Goal: Transaction & Acquisition: Book appointment/travel/reservation

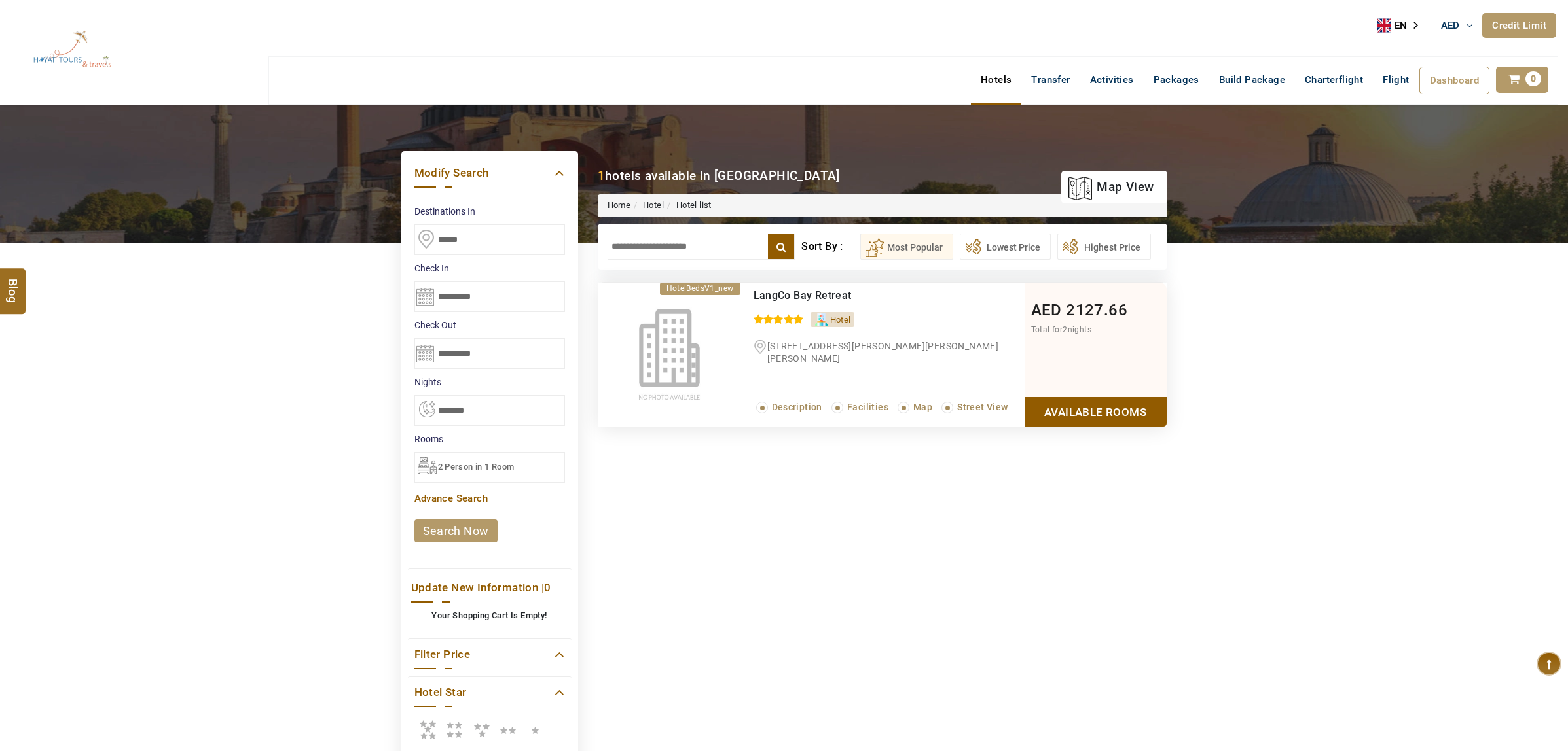
select select "*"
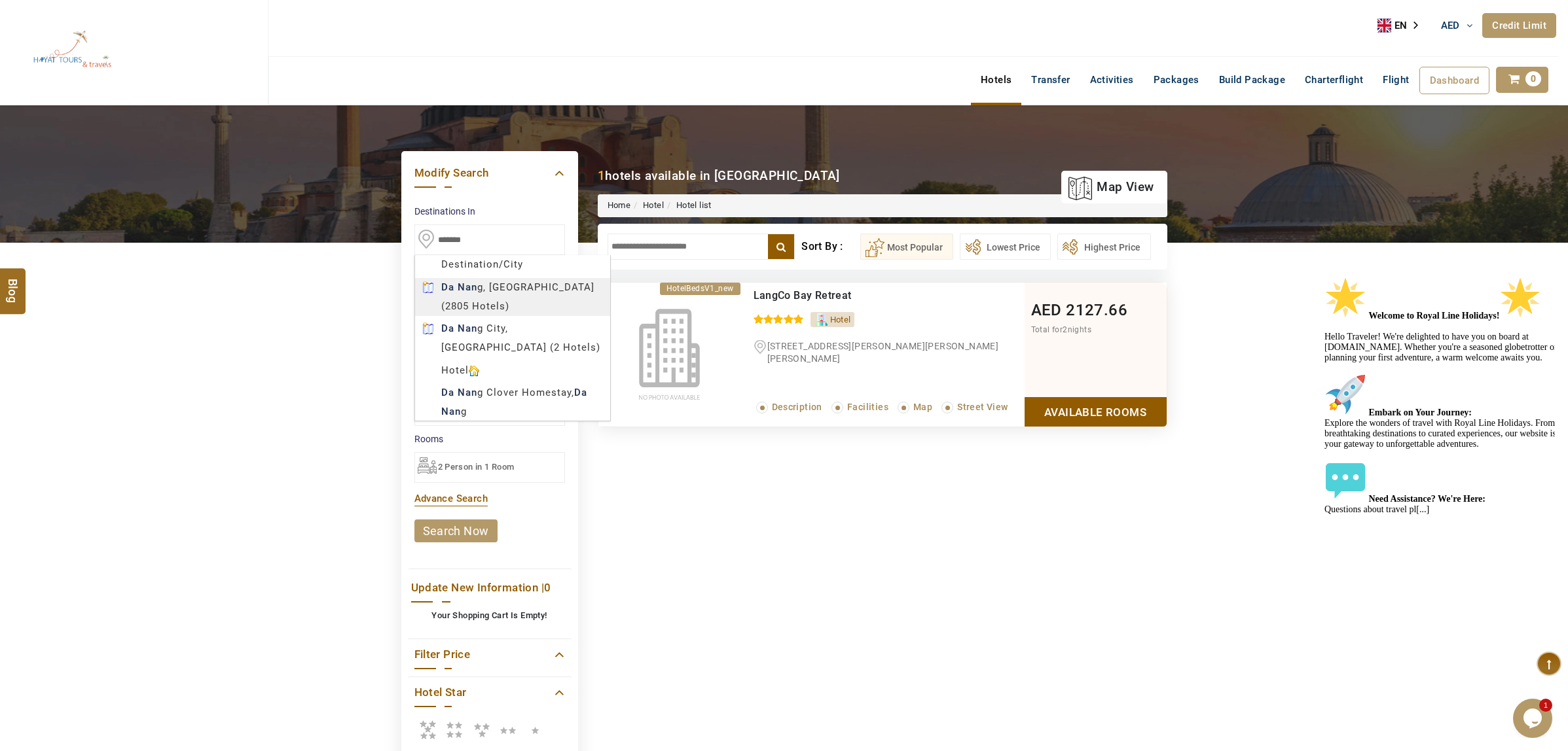
click at [511, 286] on body "HAYAYT TOURS AED AED AED EUR € USD $ INR ₹ THB ฿ IDR Rp BHD BHD TRY ₺ Credit Li…" at bounding box center [784, 653] width 1568 height 1307
type input "*******"
click at [541, 291] on body "HAYAYT TOURS AED AED AED EUR € USD $ INR ₹ THB ฿ IDR Rp BHD BHD TRY ₺ Credit Li…" at bounding box center [784, 653] width 1568 height 1307
click at [465, 524] on link "search now" at bounding box center [456, 531] width 83 height 23
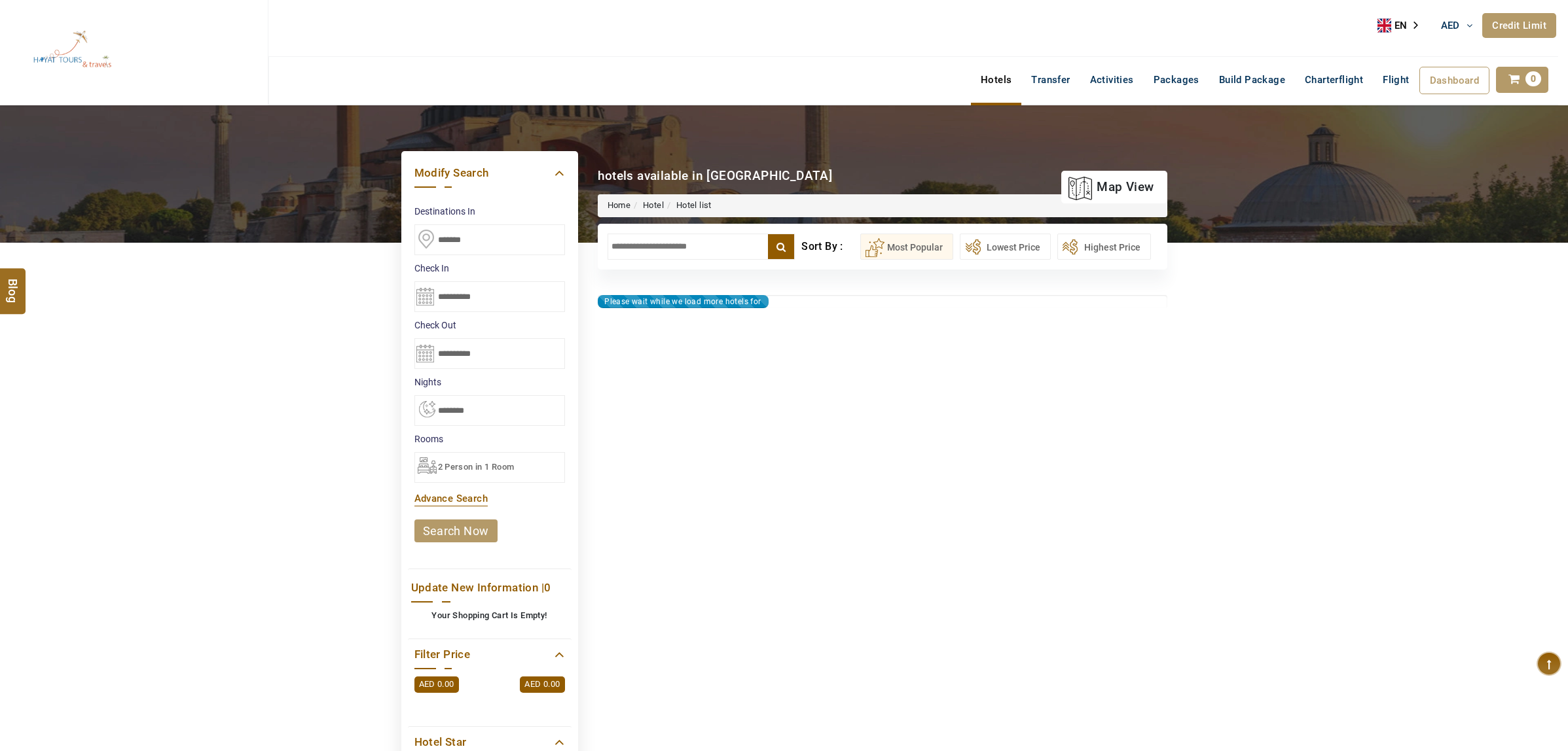
select select "*"
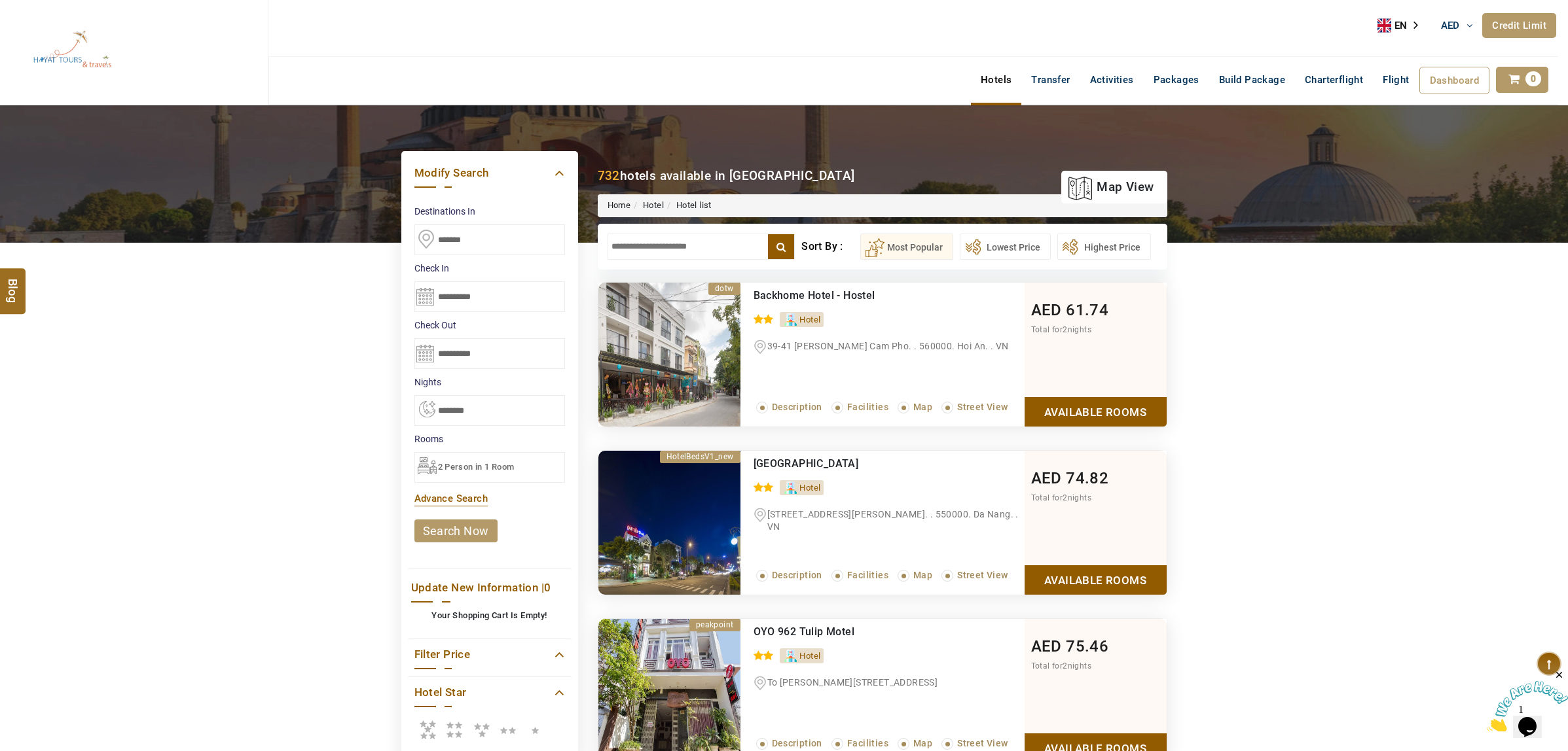
click at [714, 256] on input "text" at bounding box center [701, 247] width 188 height 27
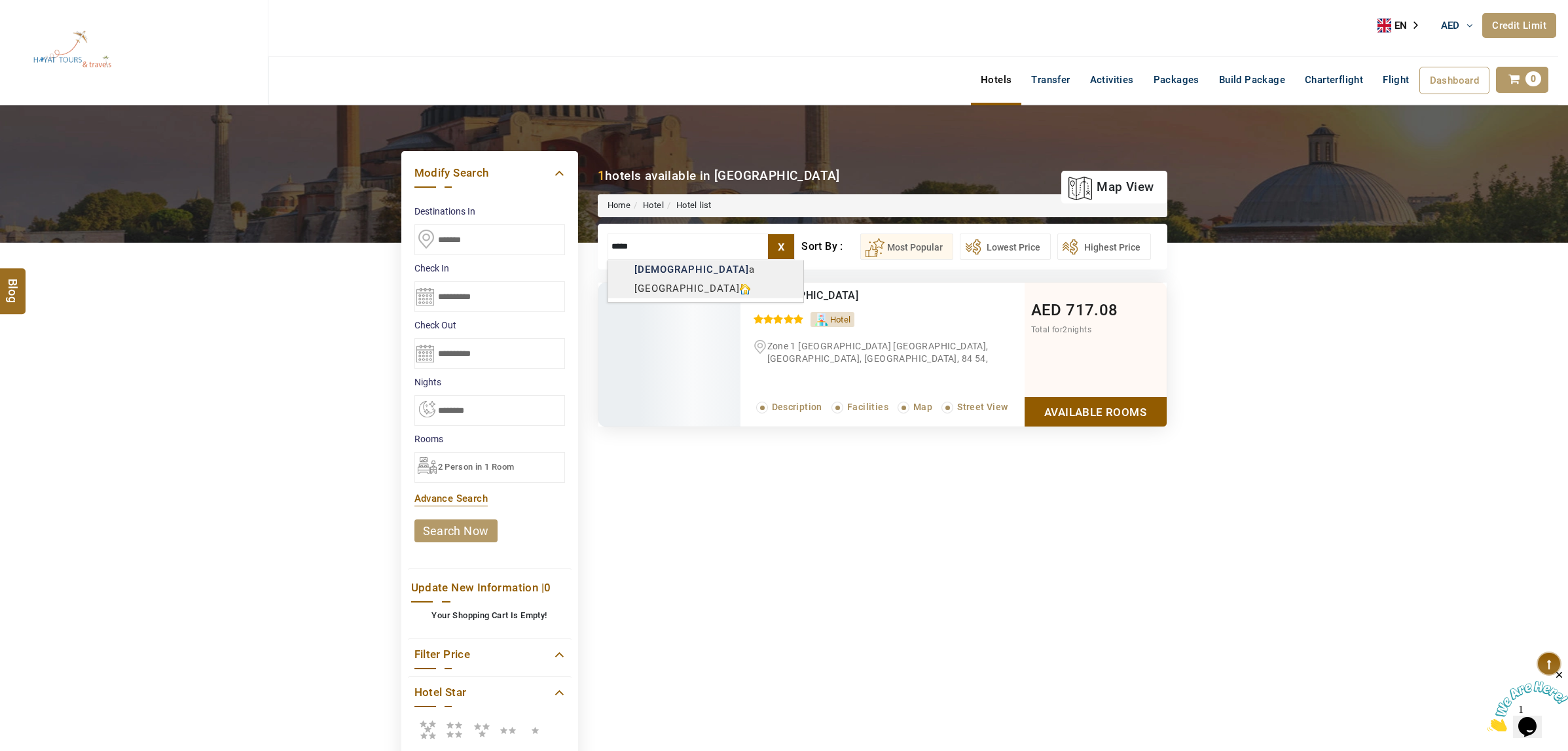
click at [711, 283] on body "HAYAYT TOURS AED AED AED EUR € USD $ INR ₹ THB ฿ IDR Rp BHD BHD TRY ₺ Credit Li…" at bounding box center [784, 703] width 1568 height 1407
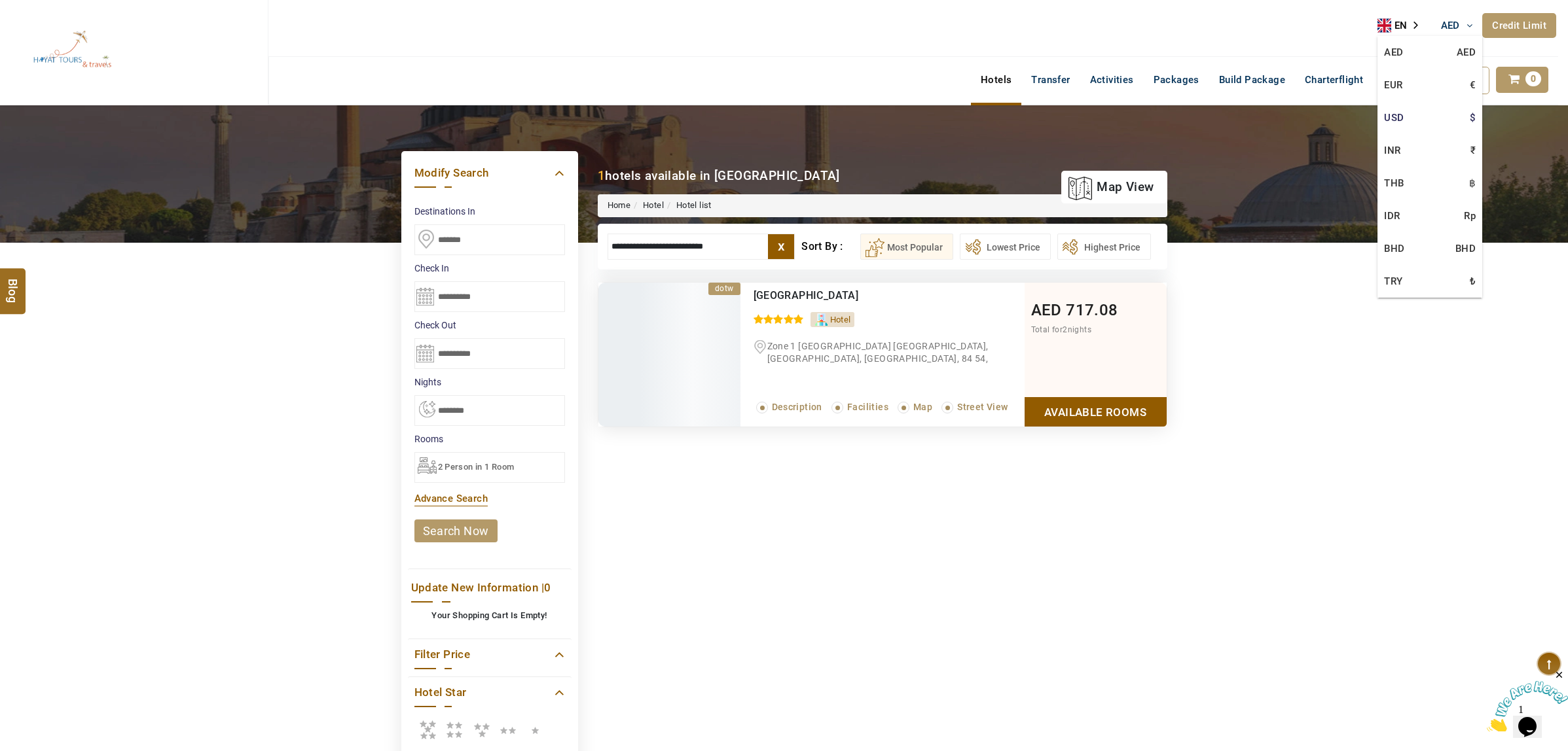
type input "**********"
click at [1396, 116] on link "USD $" at bounding box center [1430, 118] width 105 height 33
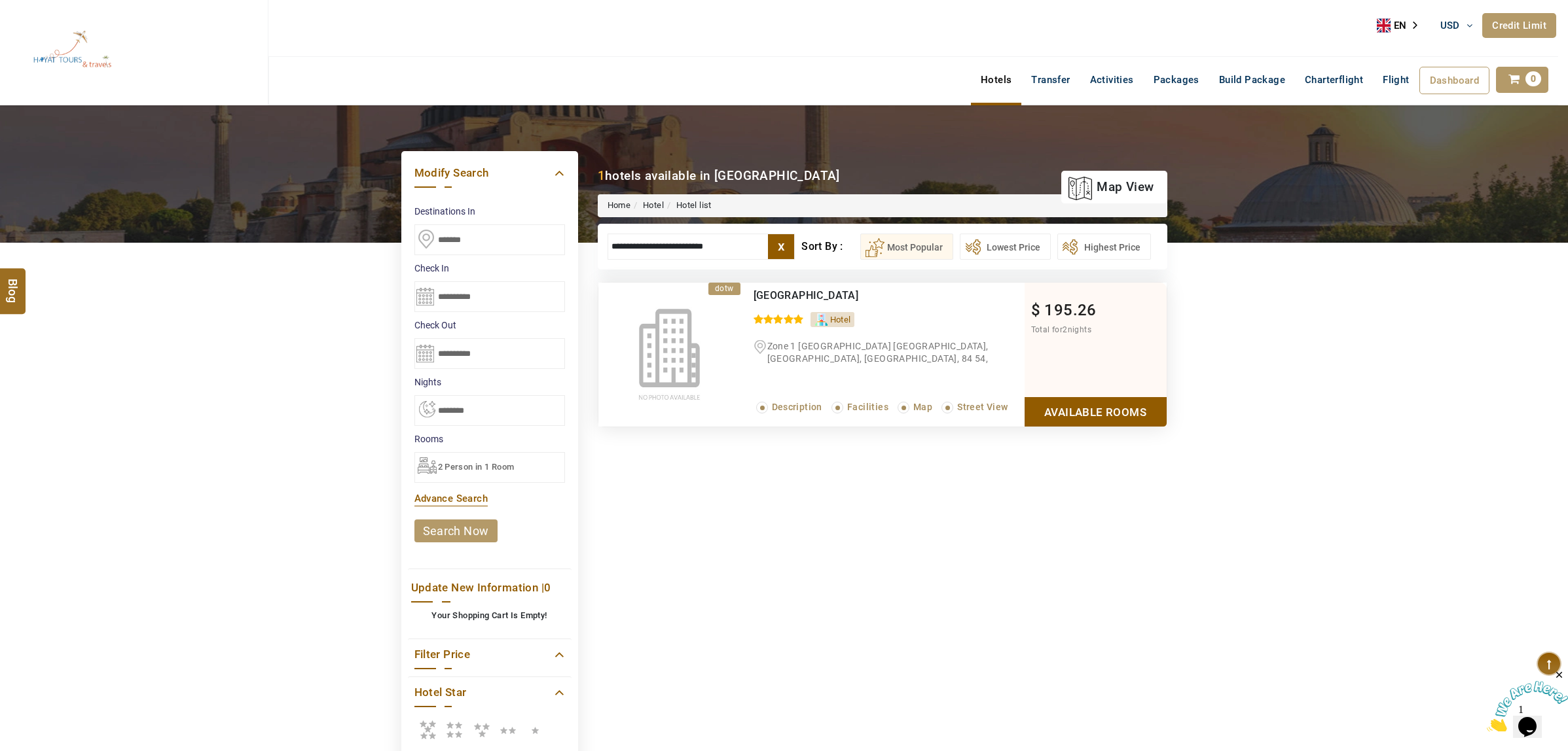
click at [1085, 417] on link "Available Rooms" at bounding box center [1096, 412] width 142 height 30
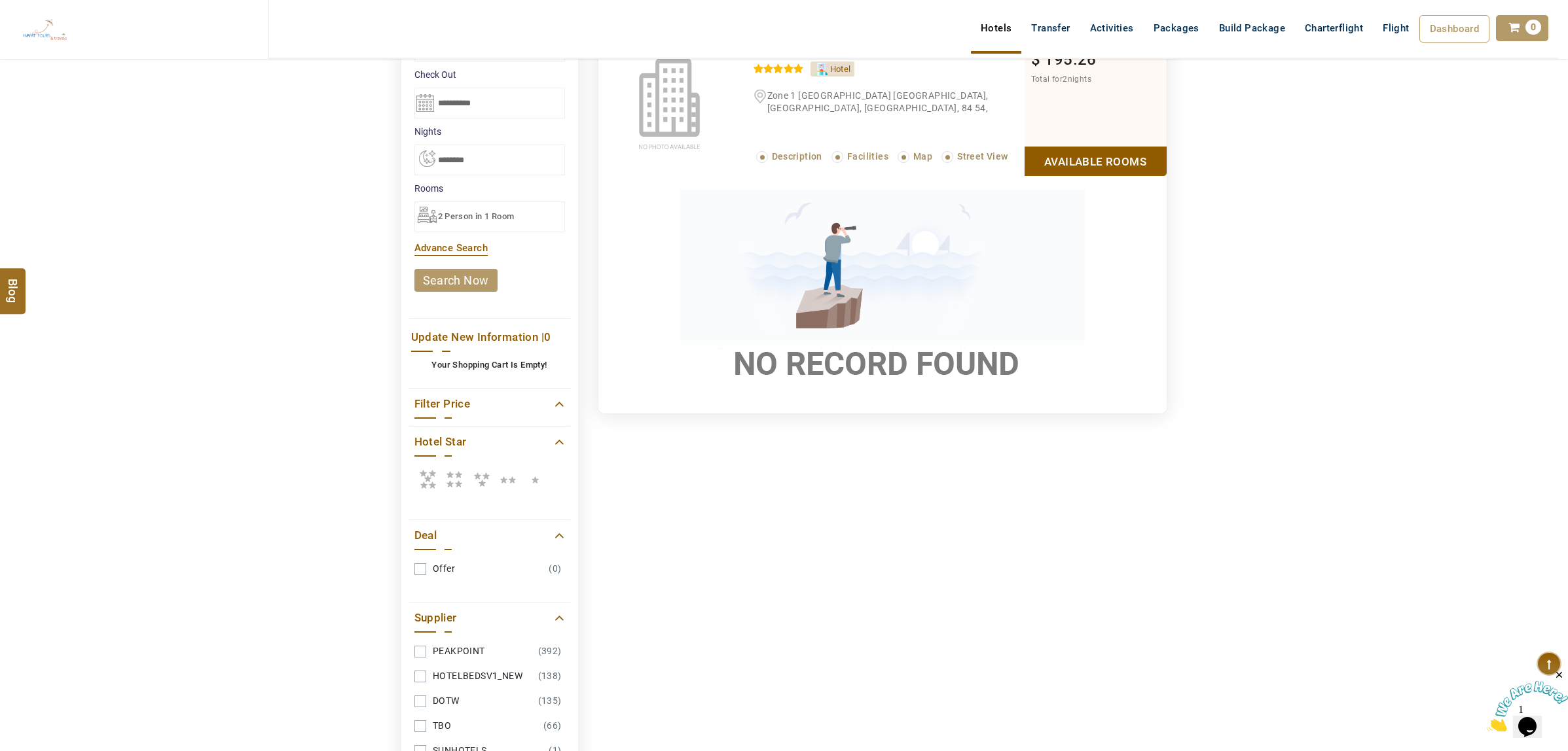
scroll to position [5, 0]
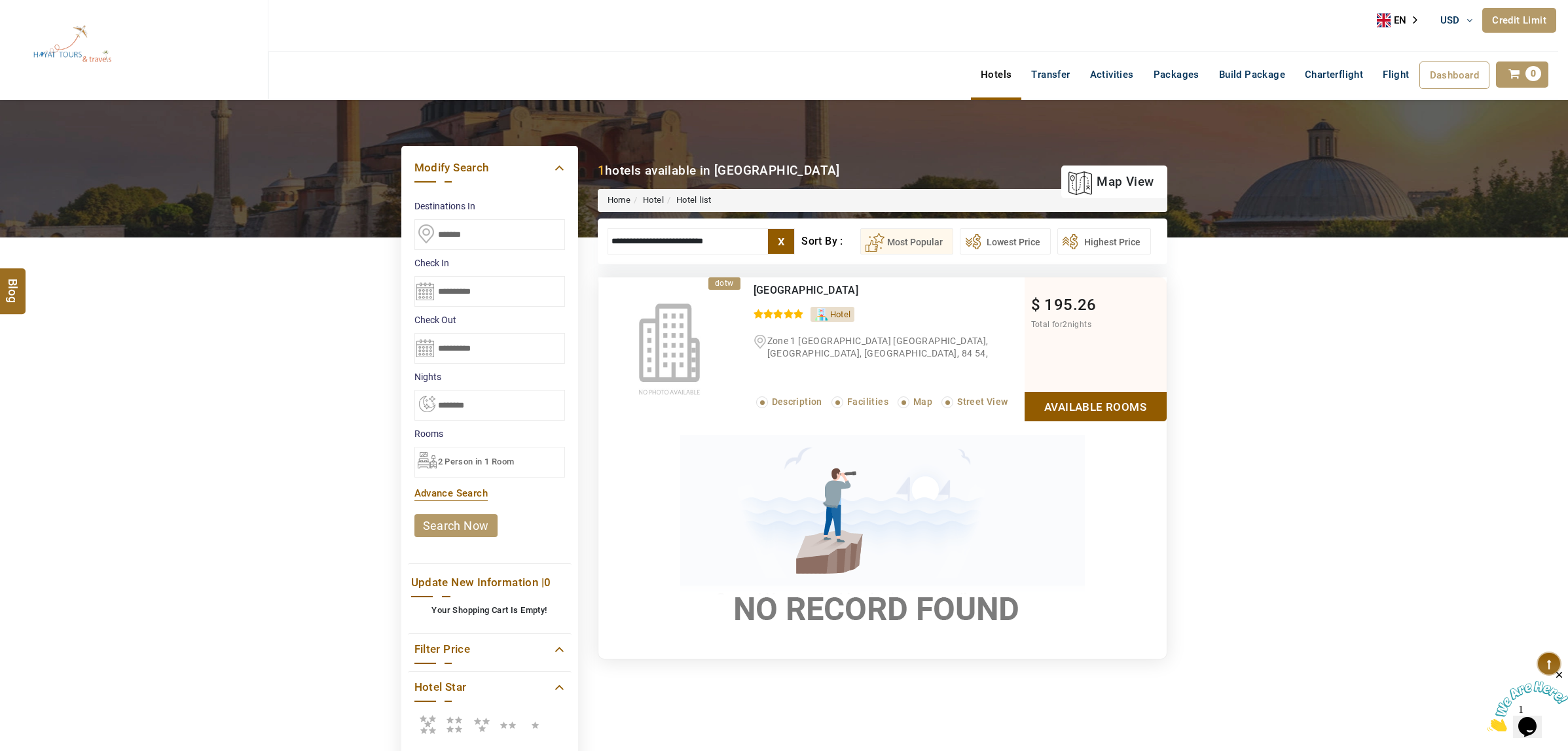
click at [238, 345] on div "DESTINATION + Add Destination Nationality [GEOGRAPHIC_DATA] [DEMOGRAPHIC_DATA] …" at bounding box center [784, 568] width 1568 height 936
drag, startPoint x: 505, startPoint y: 232, endPoint x: 369, endPoint y: 244, distance: 136.5
click at [369, 244] on div "DESTINATION + Add Destination Nationality [GEOGRAPHIC_DATA] [DEMOGRAPHIC_DATA] …" at bounding box center [784, 568] width 1568 height 936
type input "*****"
click at [757, 149] on img at bounding box center [784, 169] width 1568 height 138
